Goal: Navigation & Orientation: Find specific page/section

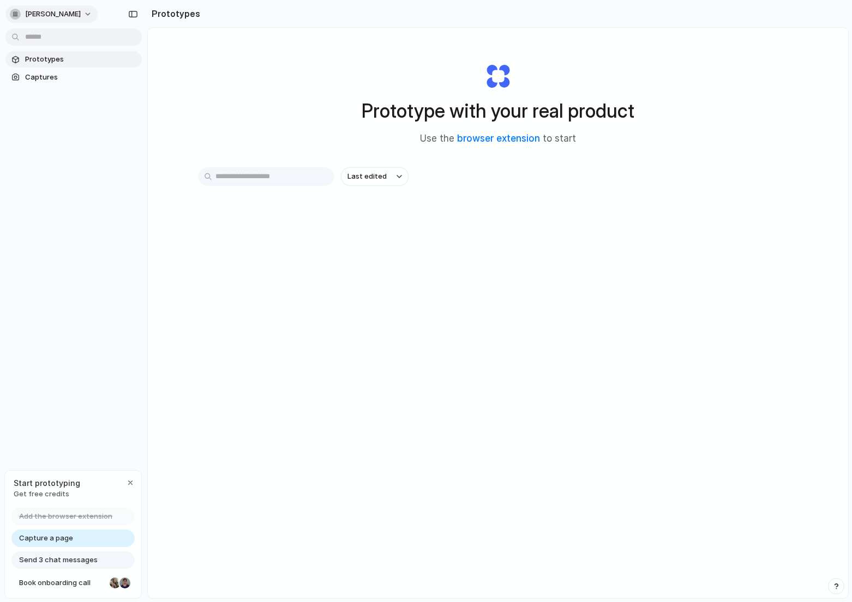
click at [31, 16] on span "[PERSON_NAME]" at bounding box center [53, 14] width 56 height 11
click at [130, 483] on div "button" at bounding box center [130, 483] width 9 height 9
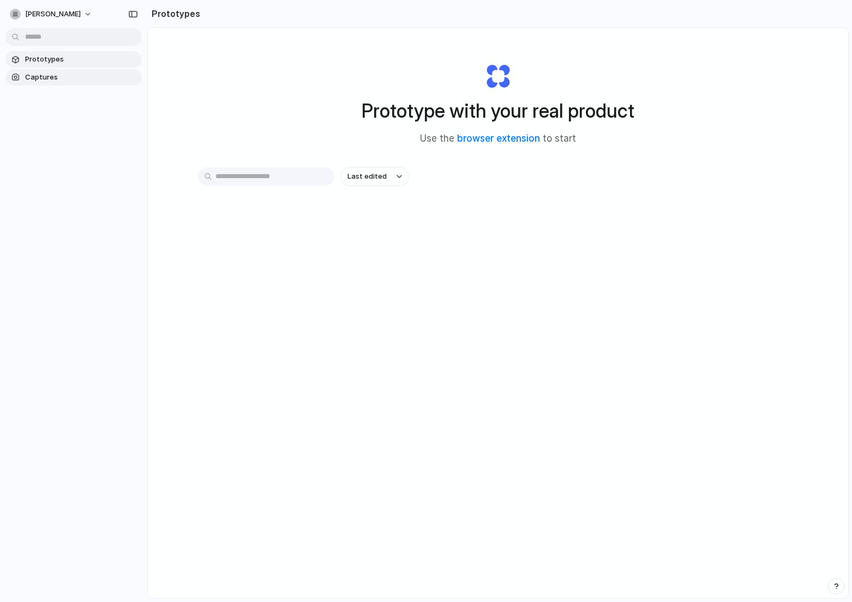
click at [49, 79] on span "Captures" at bounding box center [81, 77] width 112 height 11
click at [131, 11] on div "button" at bounding box center [133, 14] width 10 height 8
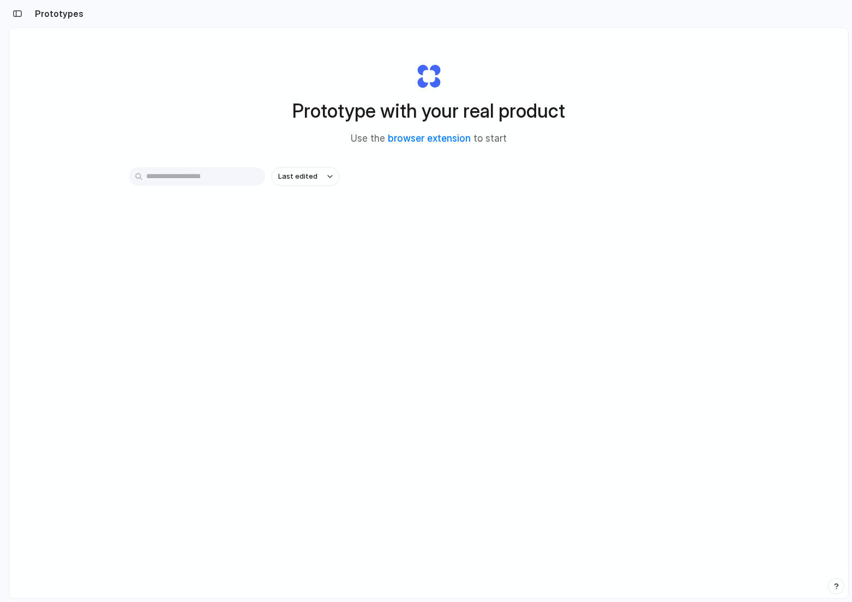
click at [429, 142] on link "browser extension" at bounding box center [429, 138] width 83 height 11
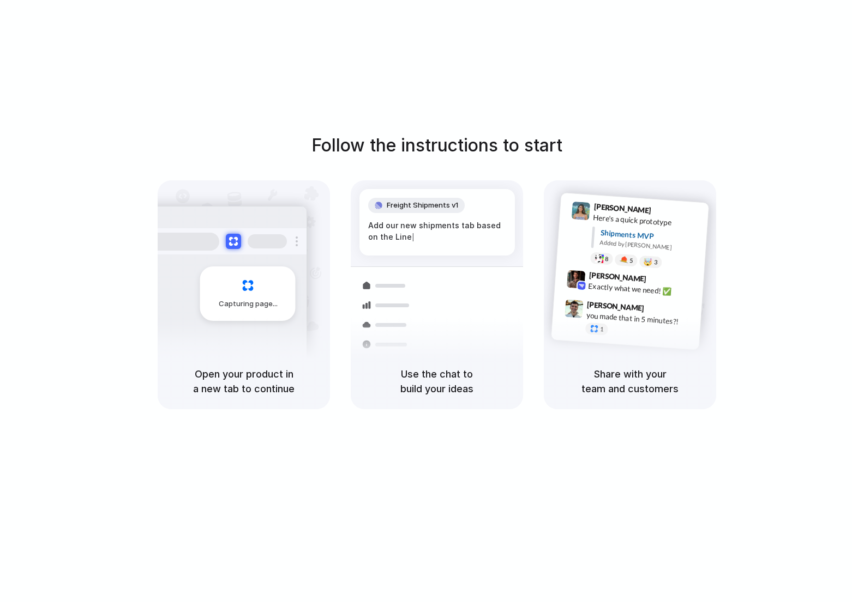
click at [414, 311] on div at bounding box center [386, 306] width 63 height 20
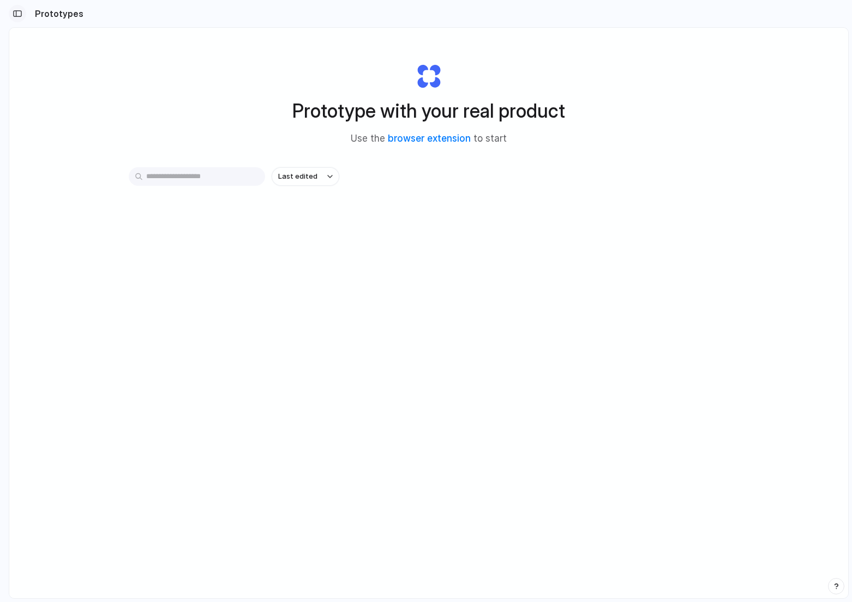
click at [25, 10] on button "button" at bounding box center [17, 13] width 17 height 17
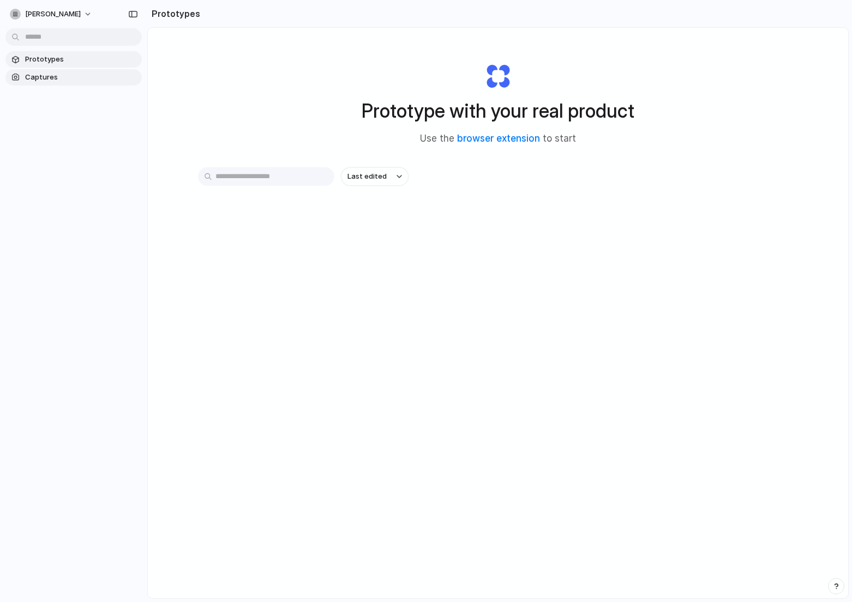
click at [55, 82] on span "Captures" at bounding box center [81, 77] width 112 height 11
